Goal: Navigation & Orientation: Find specific page/section

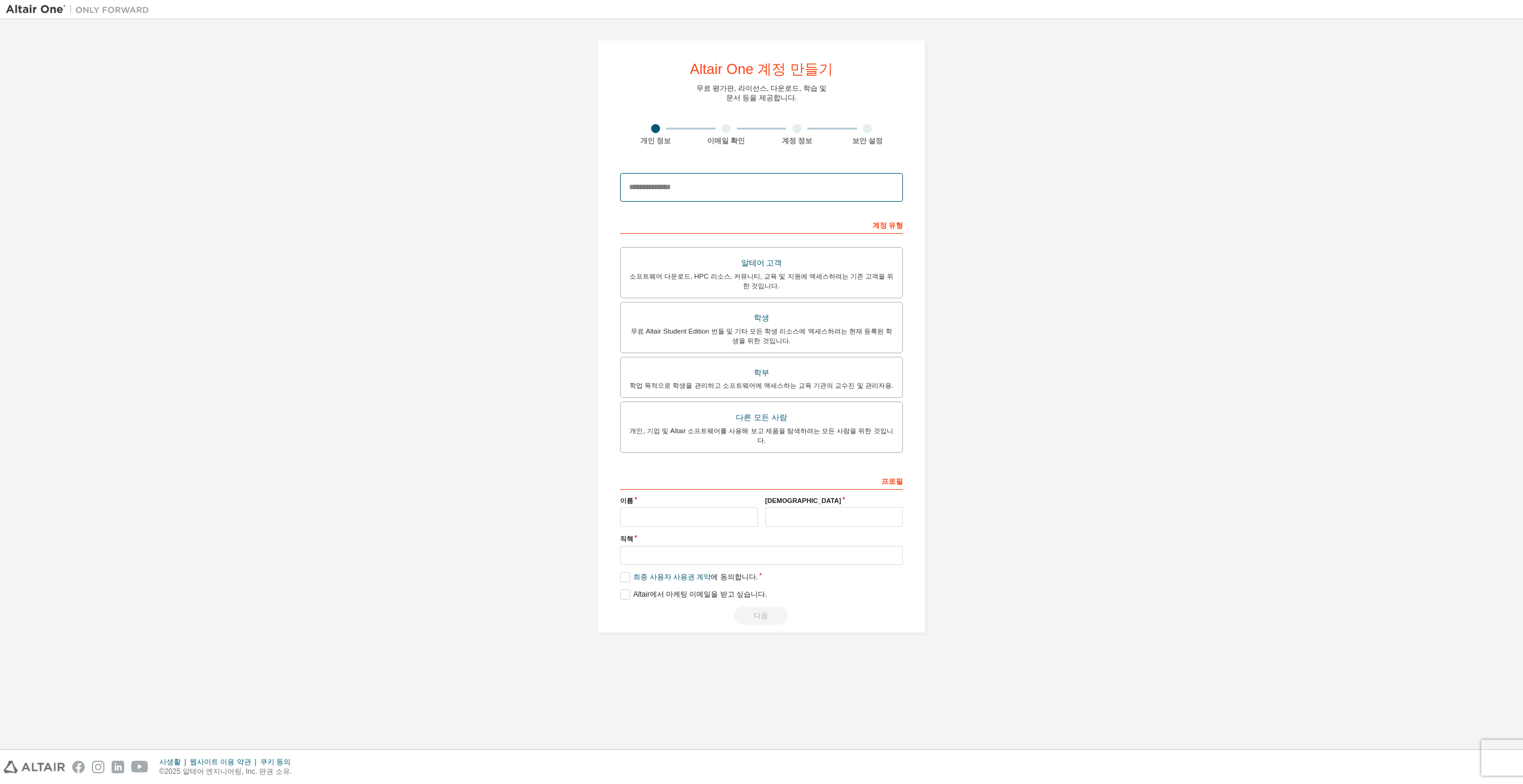
click at [799, 192] on input "email" at bounding box center [762, 187] width 283 height 28
click at [760, 187] on input "email" at bounding box center [762, 187] width 283 height 28
click at [715, 189] on input "email" at bounding box center [762, 187] width 283 height 28
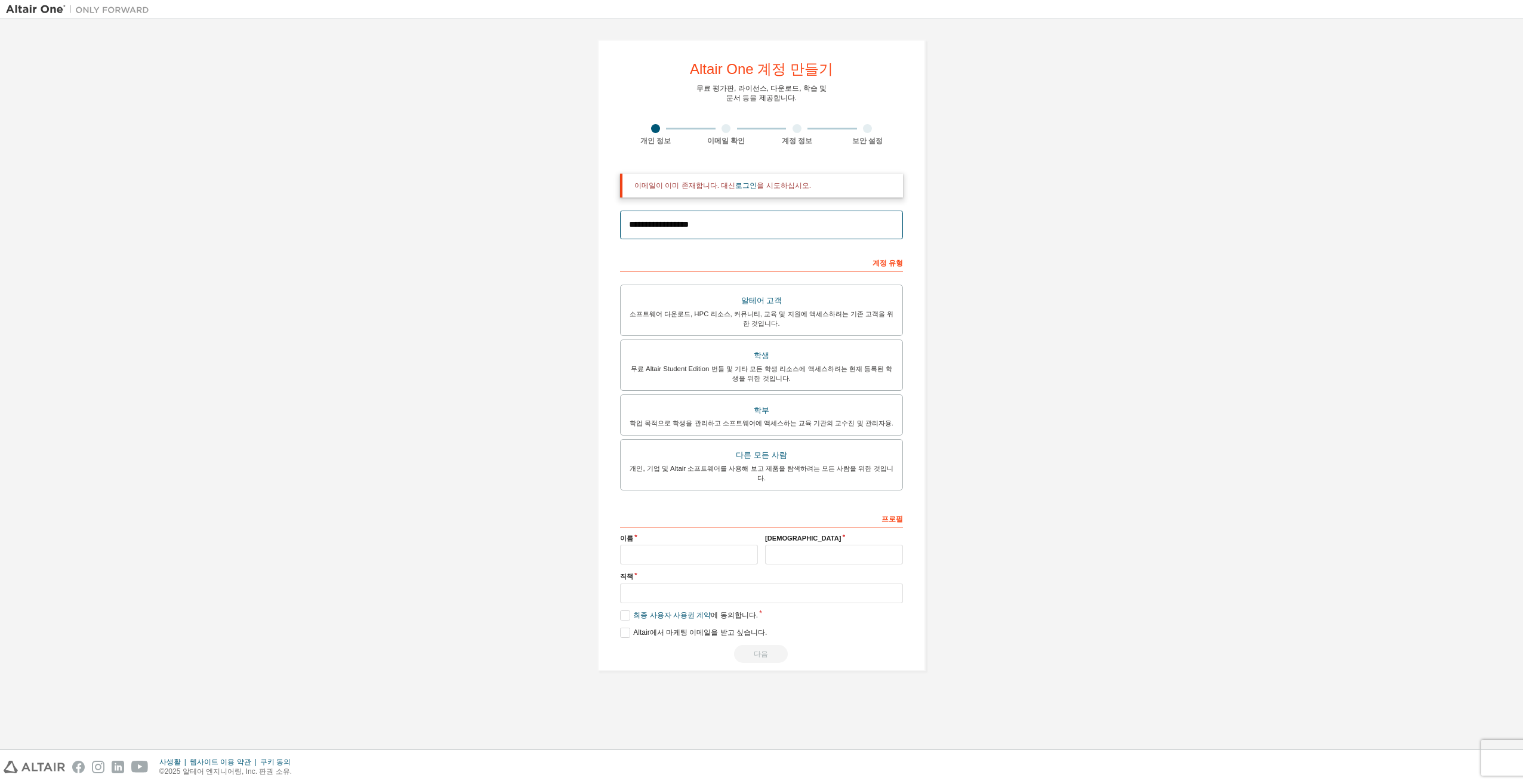
type input "**********"
click at [1000, 246] on div "**********" at bounding box center [761, 355] width 1511 height 660
click at [738, 184] on link "로그인" at bounding box center [746, 186] width 22 height 8
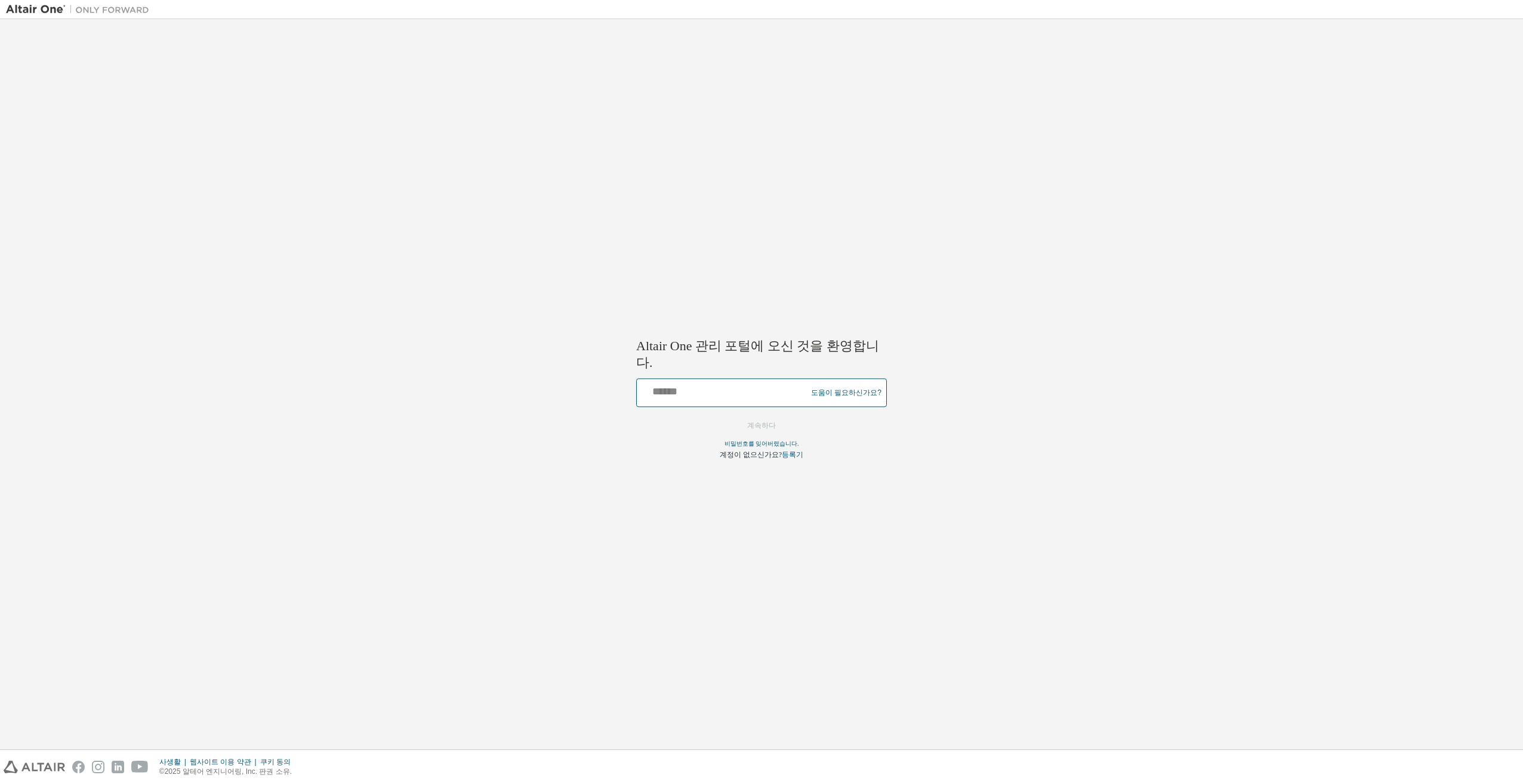
click at [731, 384] on input "text" at bounding box center [724, 390] width 164 height 17
type input "**********"
click at [758, 418] on button "계속하다" at bounding box center [762, 426] width 54 height 18
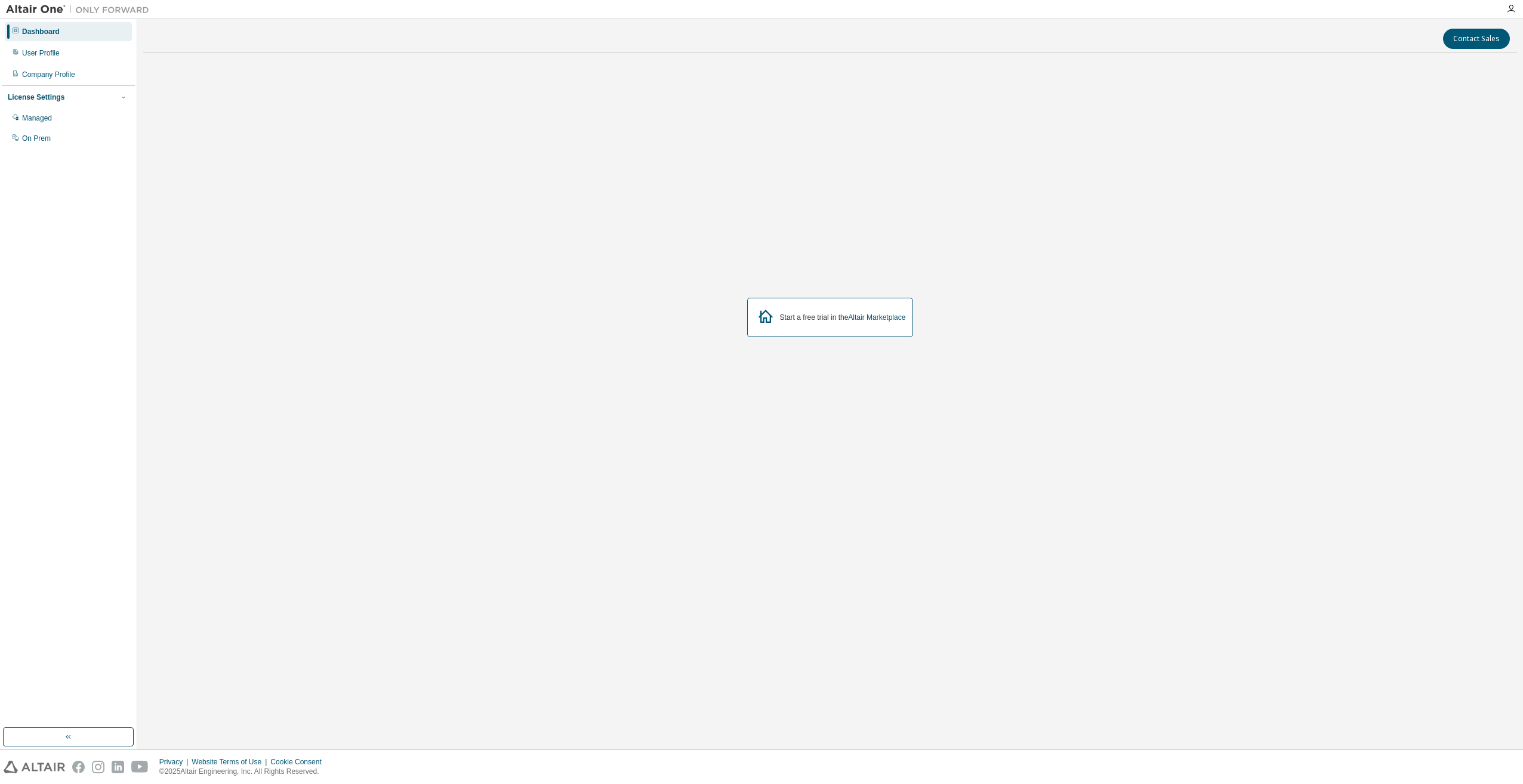
click at [891, 335] on div "Start a free trial in the Altair Marketplace" at bounding box center [830, 317] width 166 height 40
click at [876, 321] on link "Altair Marketplace" at bounding box center [876, 317] width 57 height 8
click at [863, 319] on link "Altair Marketplace" at bounding box center [876, 317] width 57 height 8
click at [86, 100] on div "License Settings" at bounding box center [69, 97] width 121 height 10
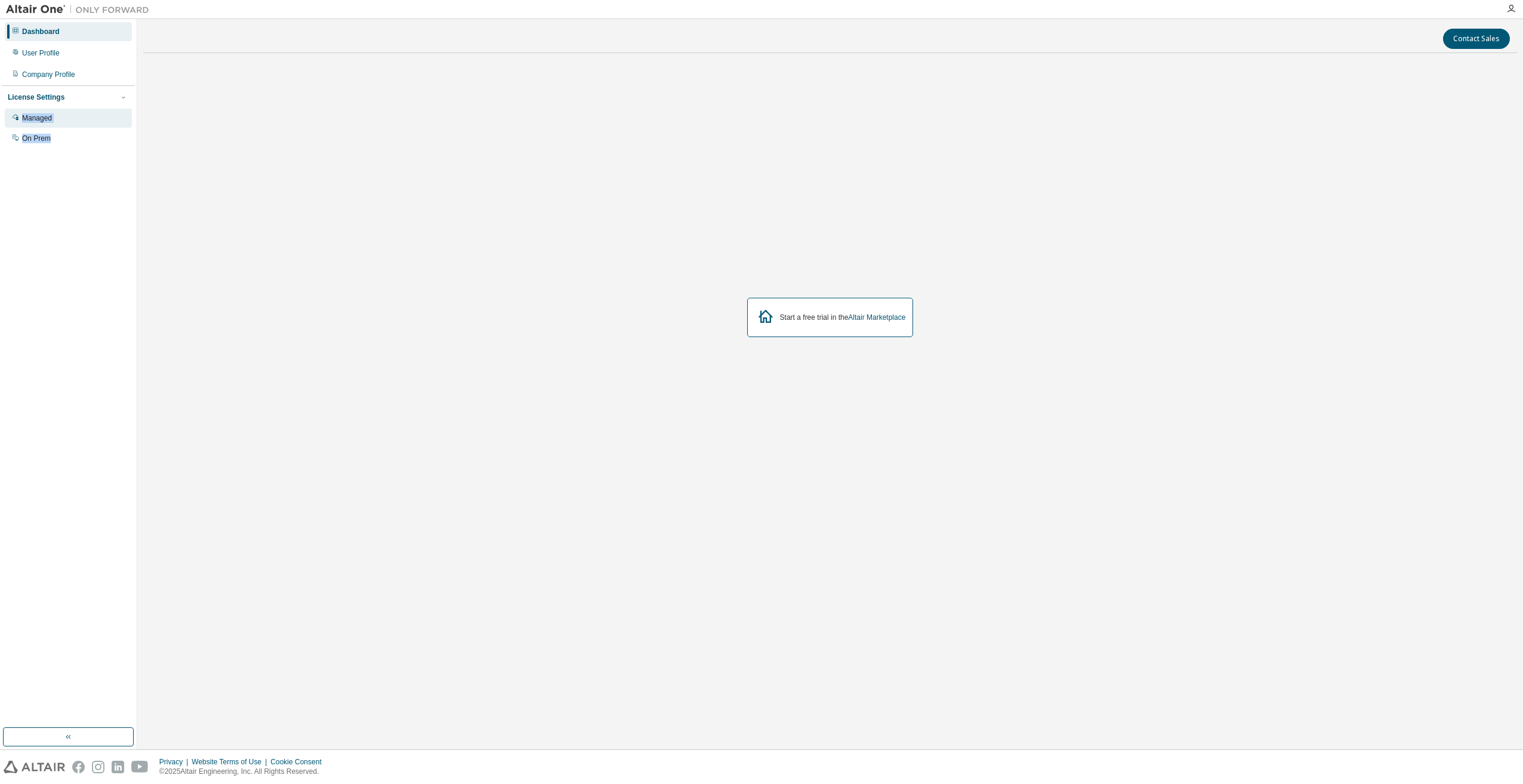
drag, startPoint x: 86, startPoint y: 100, endPoint x: 54, endPoint y: 124, distance: 40.0
click at [54, 124] on div "Managed" at bounding box center [68, 119] width 127 height 19
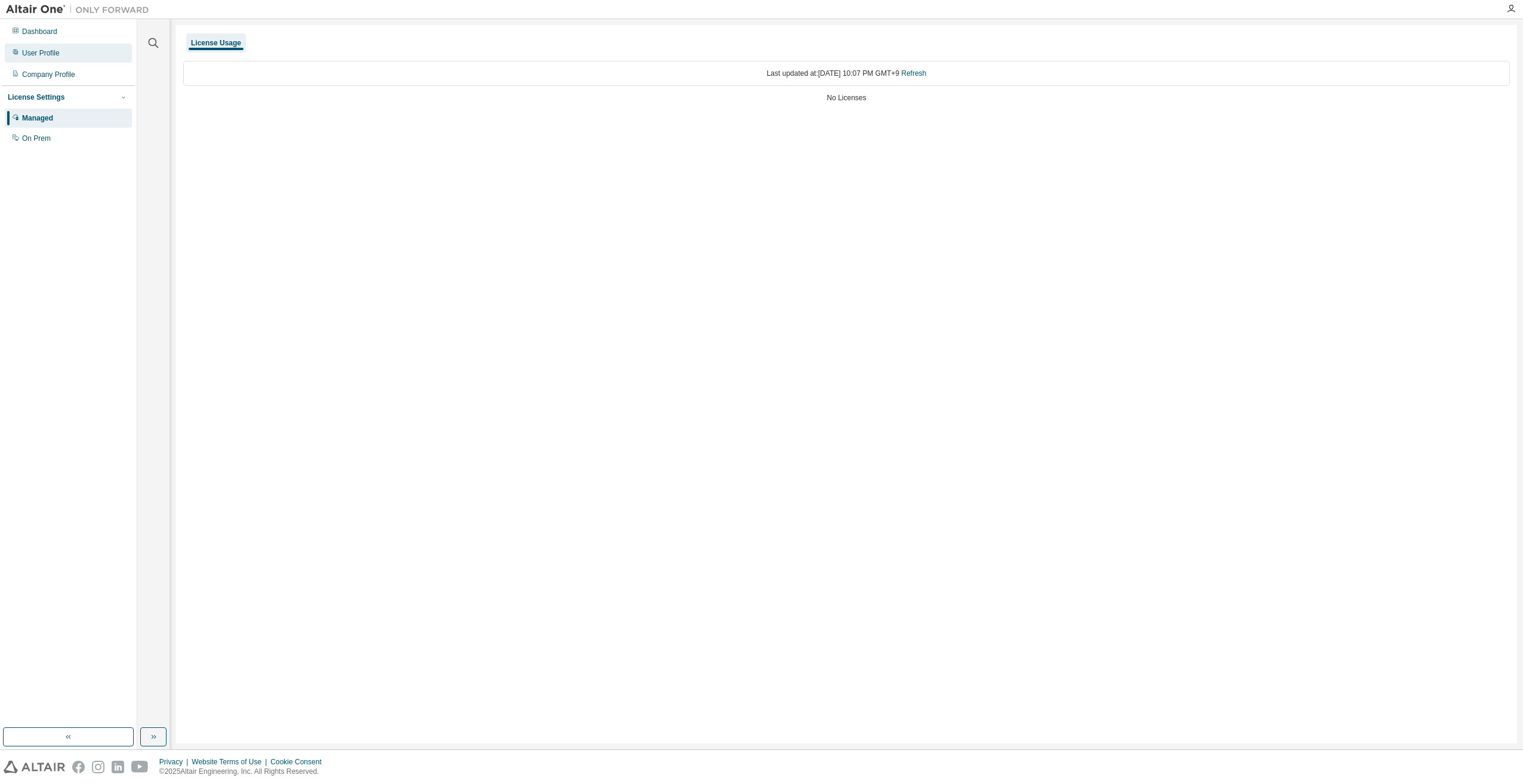
click at [47, 53] on div "User Profile" at bounding box center [40, 53] width 38 height 10
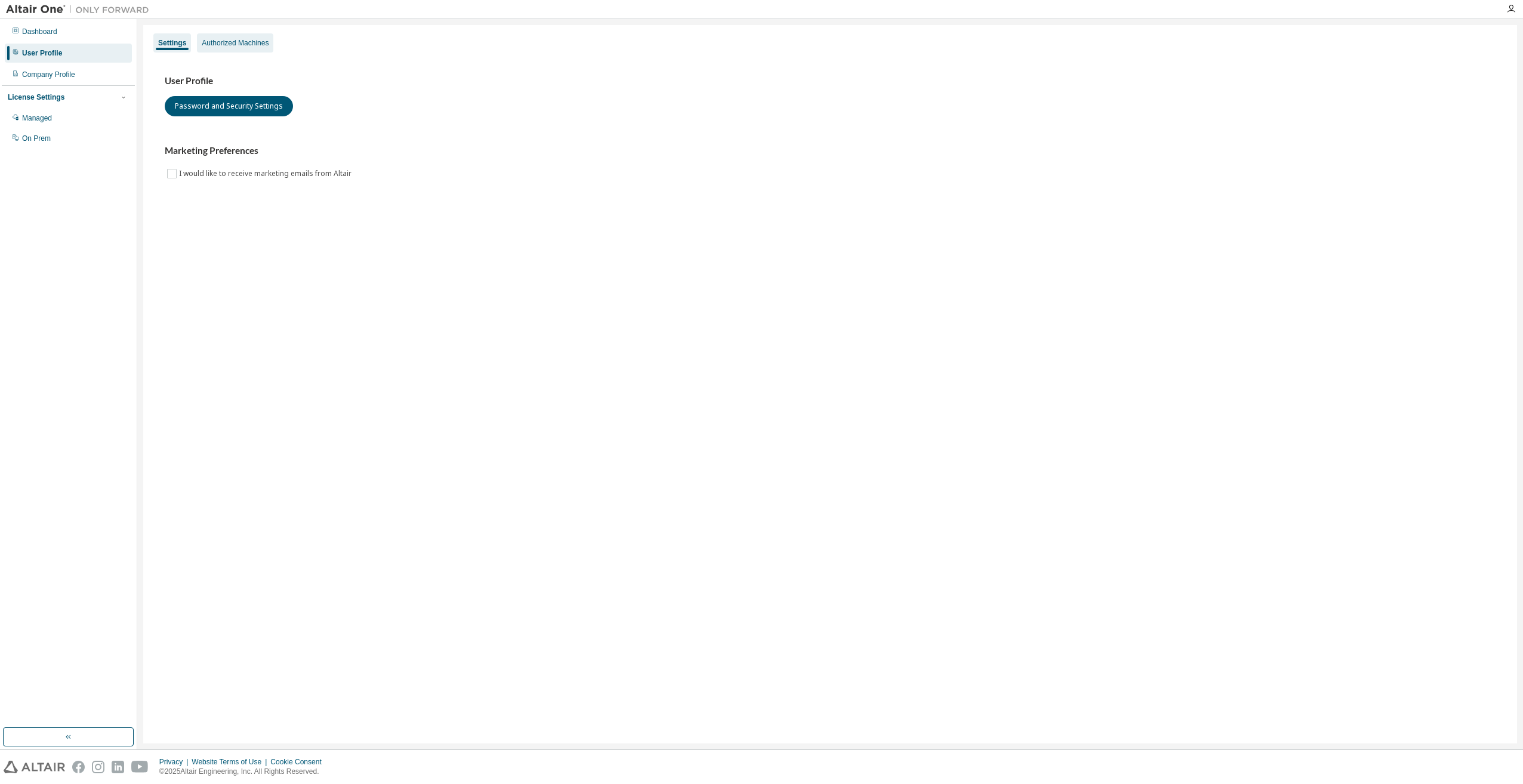
click at [220, 40] on div "Authorized Machines" at bounding box center [235, 43] width 67 height 10
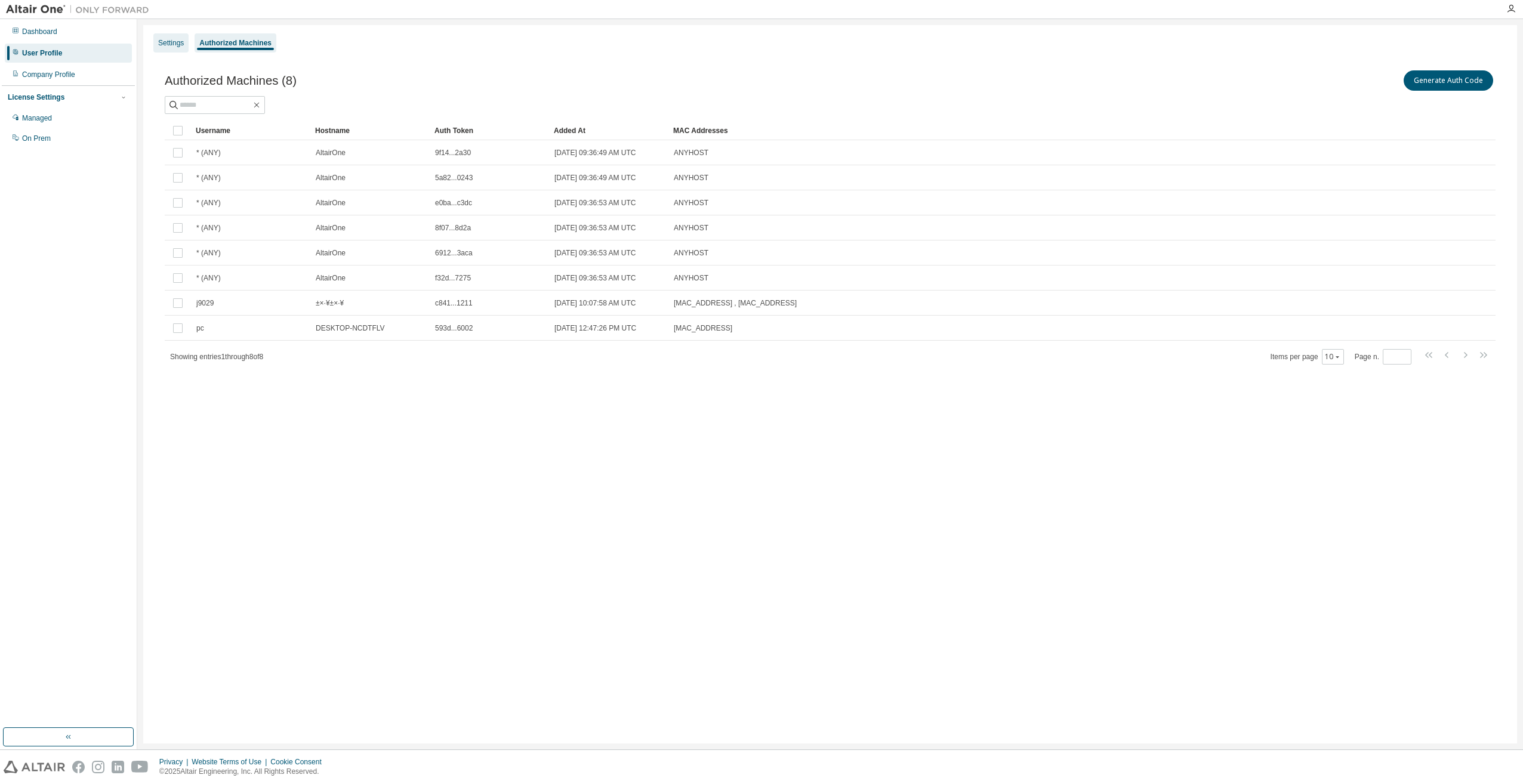
click at [164, 44] on div "Settings" at bounding box center [171, 43] width 26 height 10
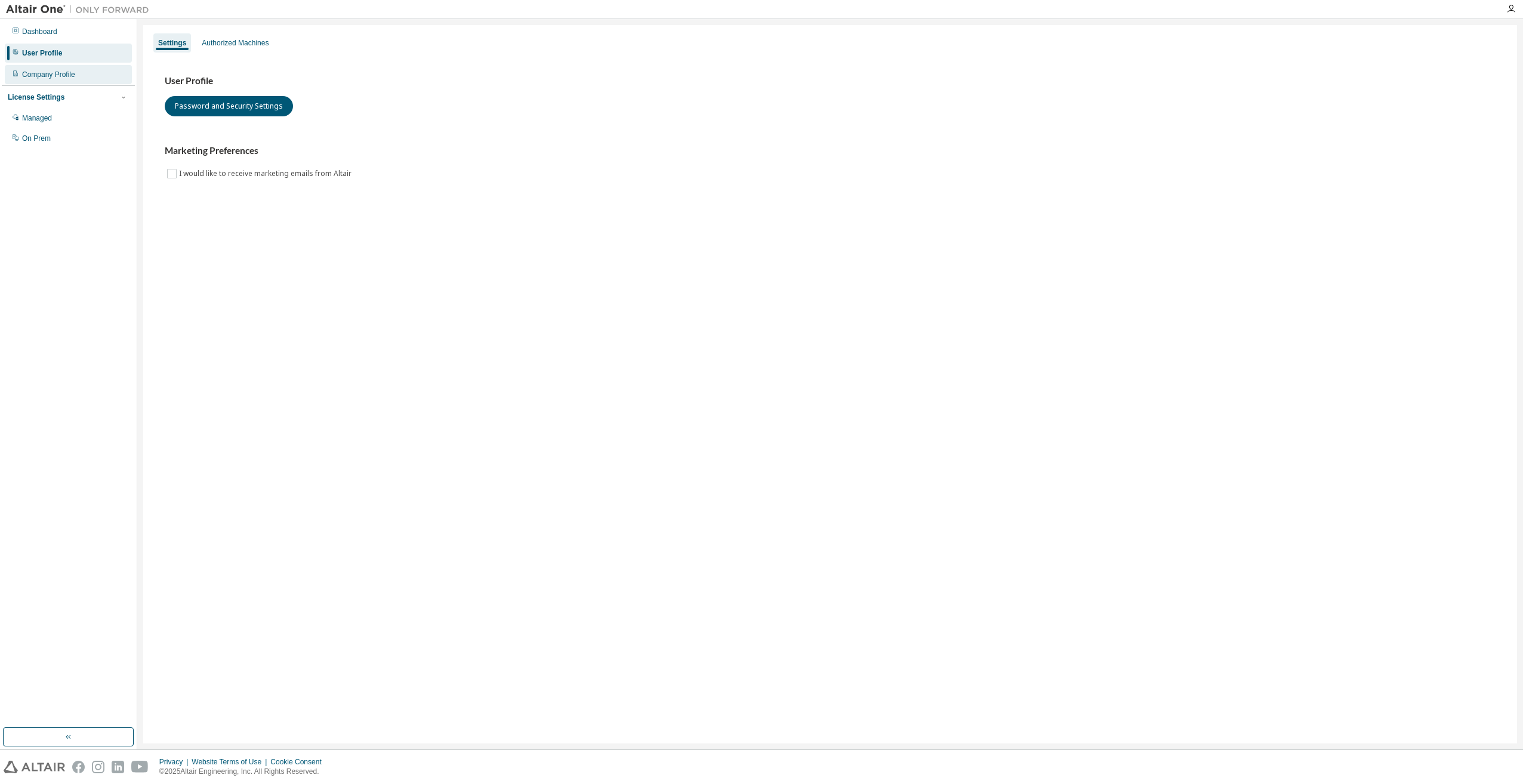
click at [40, 73] on div "Company Profile" at bounding box center [48, 74] width 53 height 10
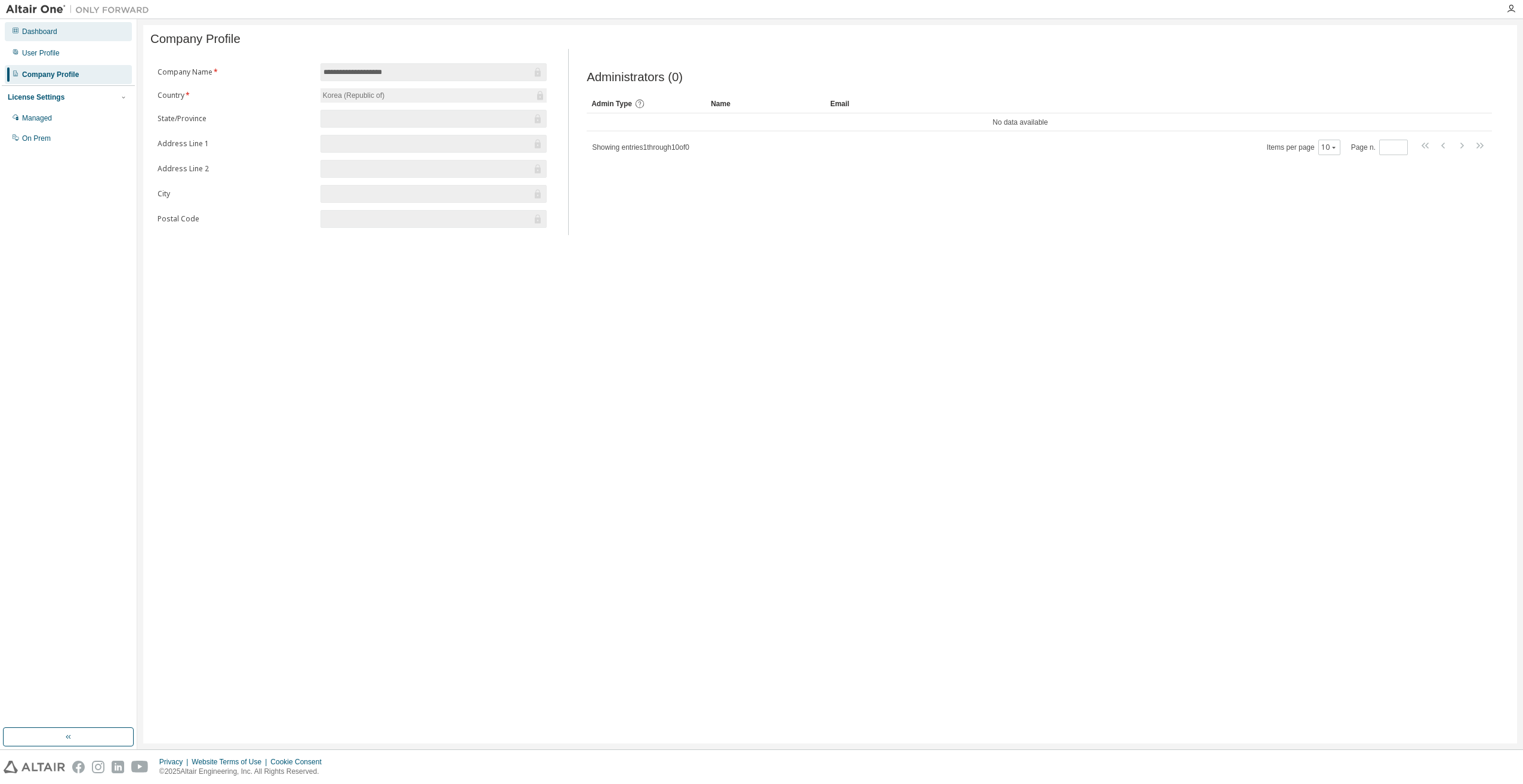
click at [57, 36] on div "Dashboard" at bounding box center [40, 31] width 36 height 10
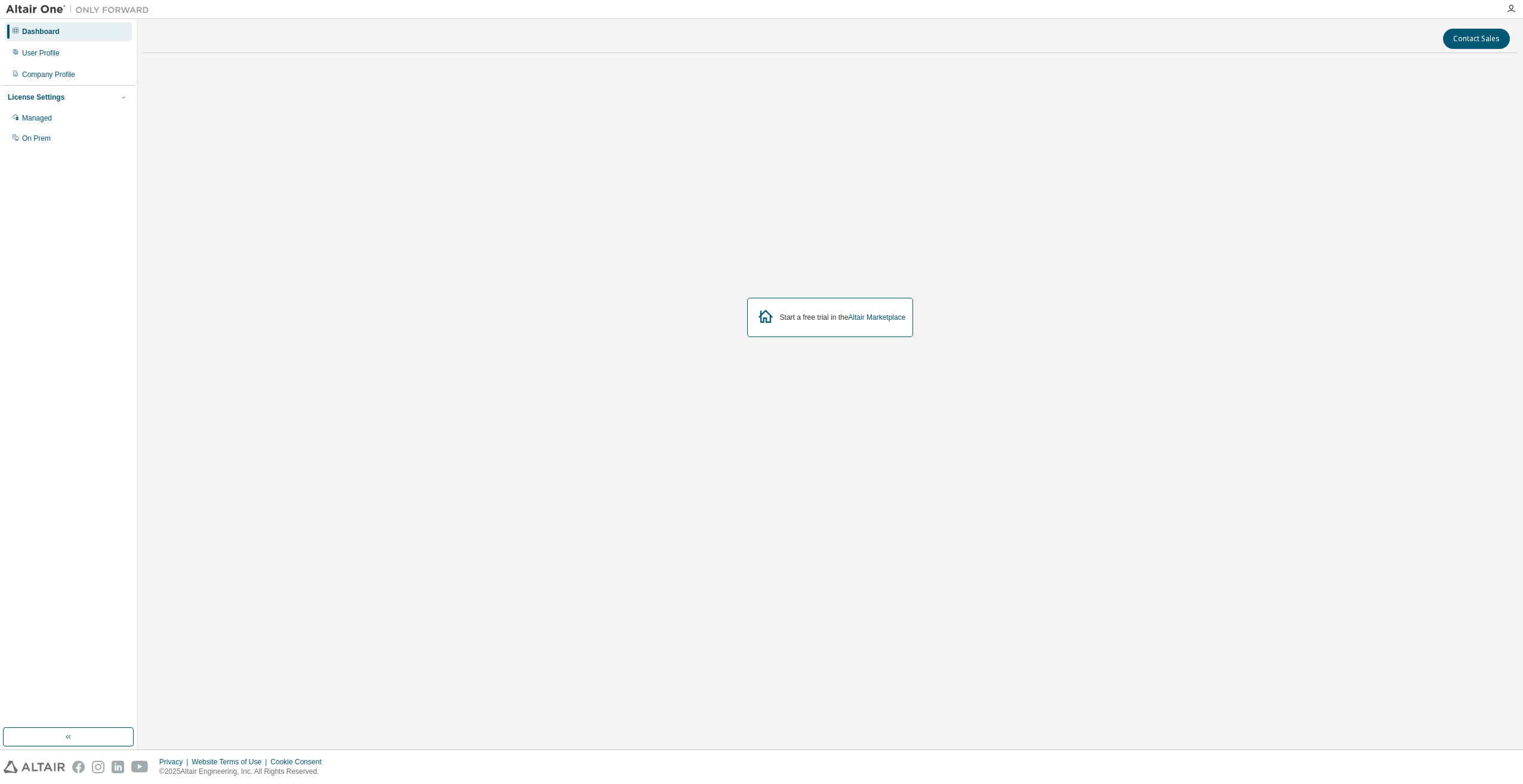
click at [803, 318] on div "Start a free trial in the Altair Marketplace" at bounding box center [843, 317] width 126 height 10
click at [761, 317] on icon at bounding box center [766, 316] width 22 height 22
click at [882, 314] on link "Altair Marketplace" at bounding box center [876, 317] width 57 height 8
